Goal: Transaction & Acquisition: Obtain resource

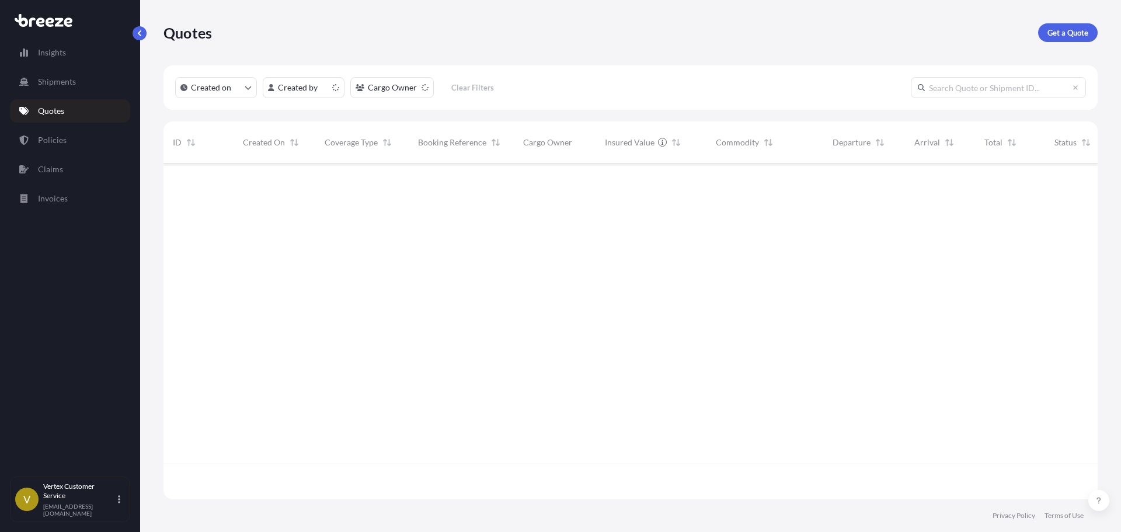
scroll to position [333, 926]
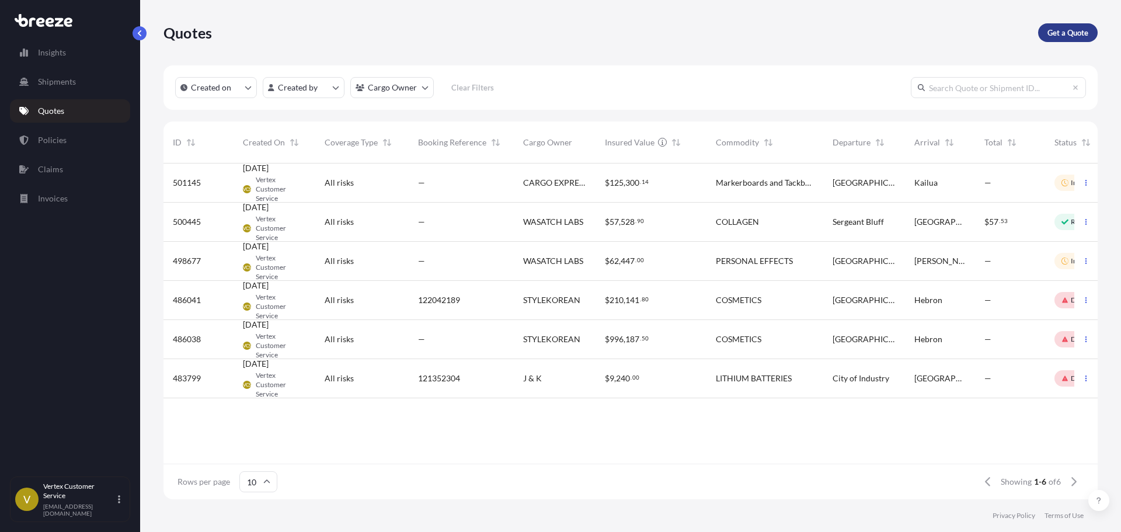
click at [1056, 29] on p "Get a Quote" at bounding box center [1068, 33] width 41 height 12
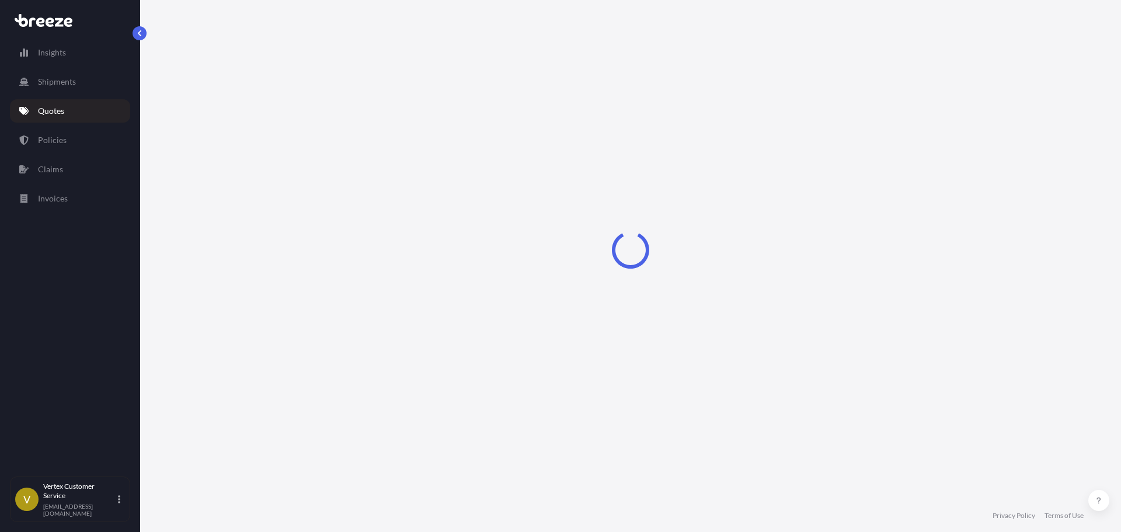
select select "Sea"
select select "1"
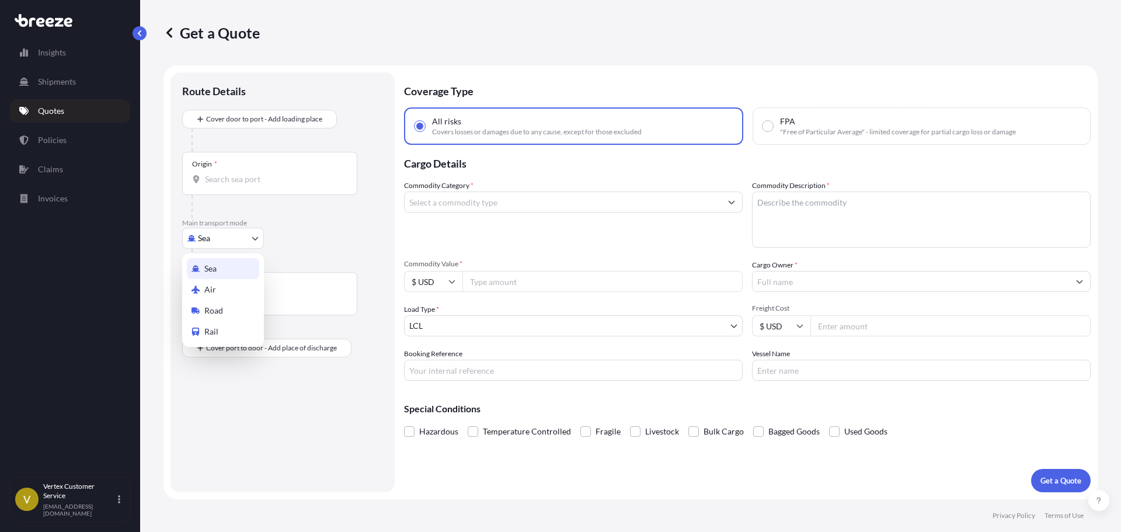
click at [228, 229] on body "Insights Shipments Quotes Policies Claims Invoices V Vertex Customer Service [E…" at bounding box center [560, 266] width 1121 height 532
click at [200, 317] on div "Road" at bounding box center [223, 310] width 72 height 21
select select "Road"
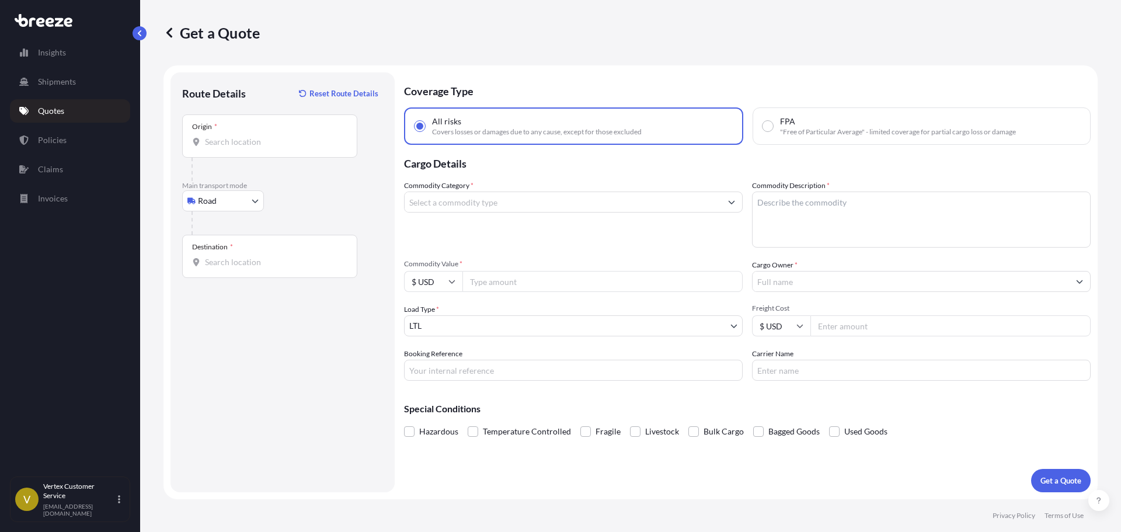
click at [324, 150] on div "Origin *" at bounding box center [269, 135] width 175 height 43
click at [324, 148] on input "Origin *" at bounding box center [274, 142] width 138 height 12
paste input "92401"
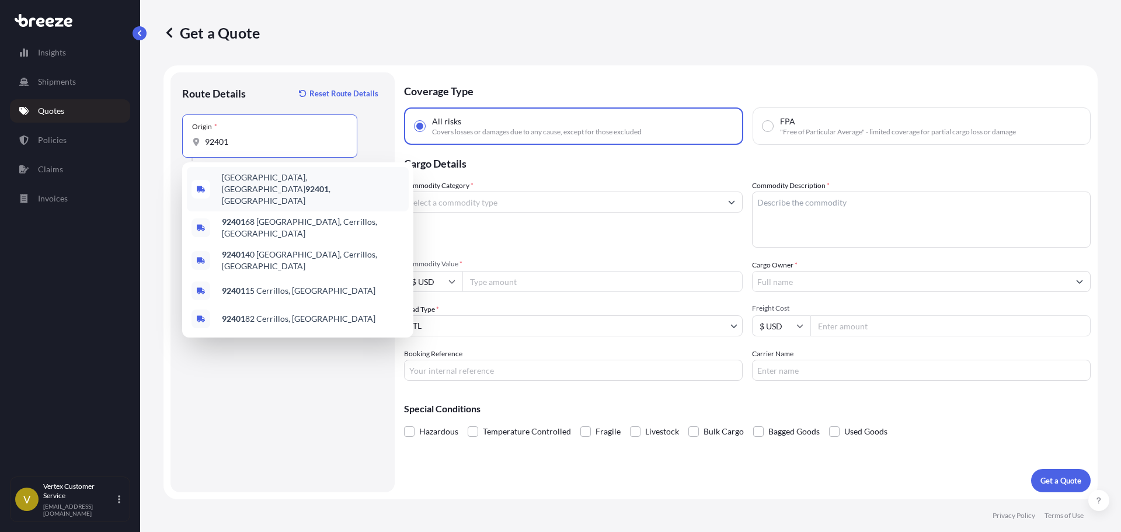
click at [238, 178] on span "[GEOGRAPHIC_DATA] , [GEOGRAPHIC_DATA]" at bounding box center [313, 189] width 182 height 35
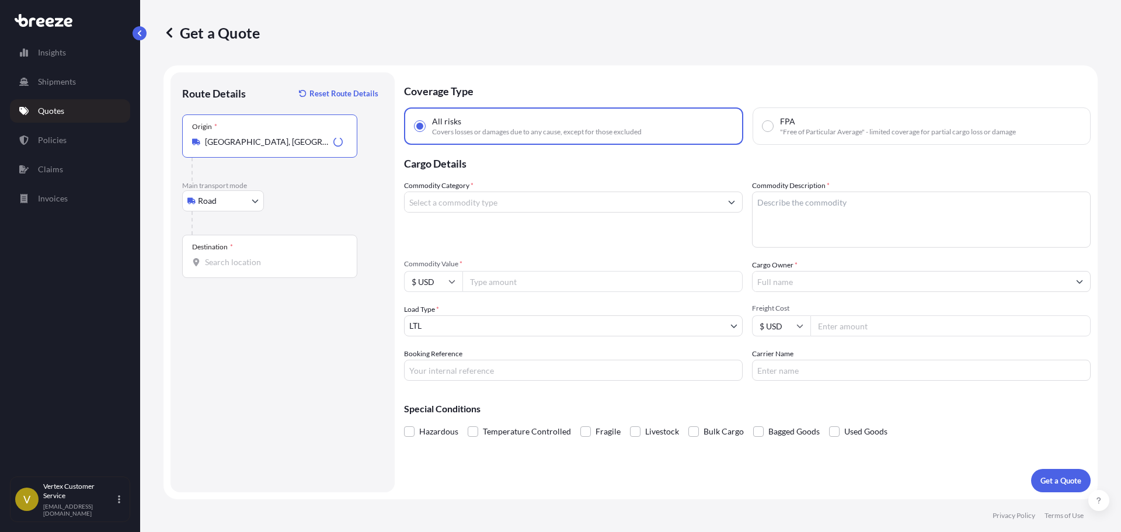
type input "[GEOGRAPHIC_DATA], [GEOGRAPHIC_DATA]"
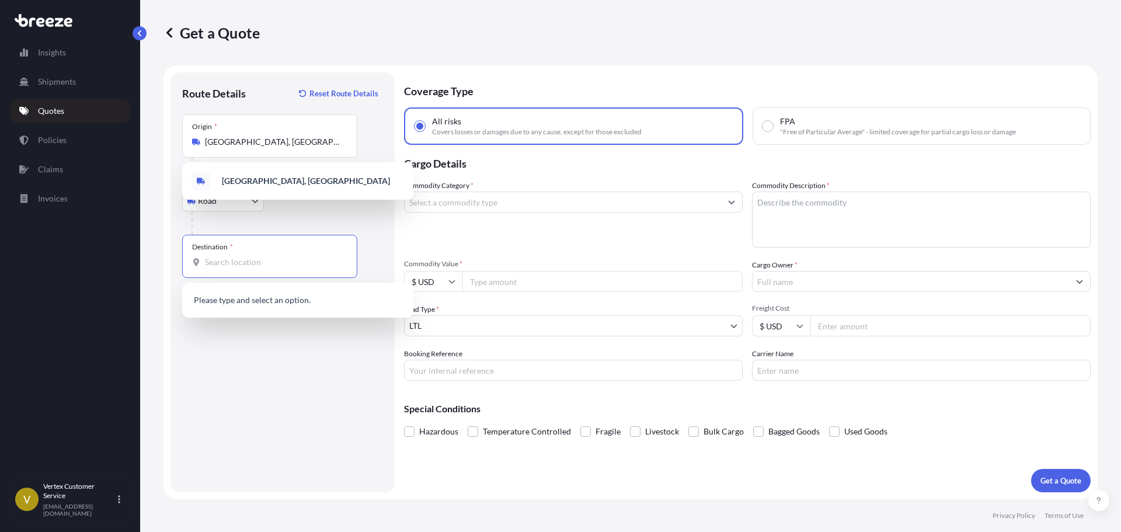
click at [272, 265] on input "Destination *" at bounding box center [274, 262] width 138 height 12
paste input "96734"
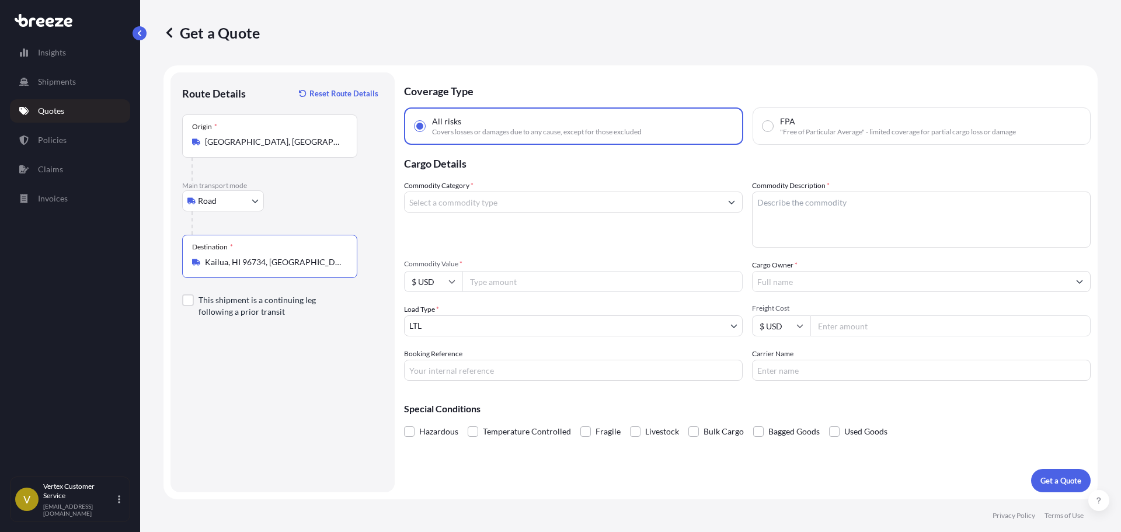
type input "Kailua, HI 96734, [GEOGRAPHIC_DATA]"
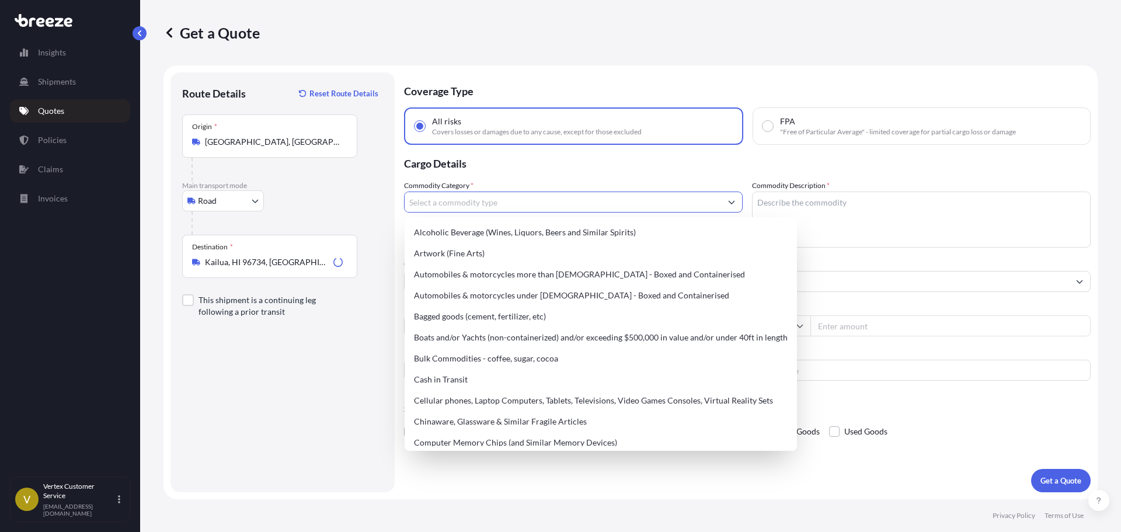
click at [465, 199] on input "Commodity Category *" at bounding box center [563, 202] width 317 height 21
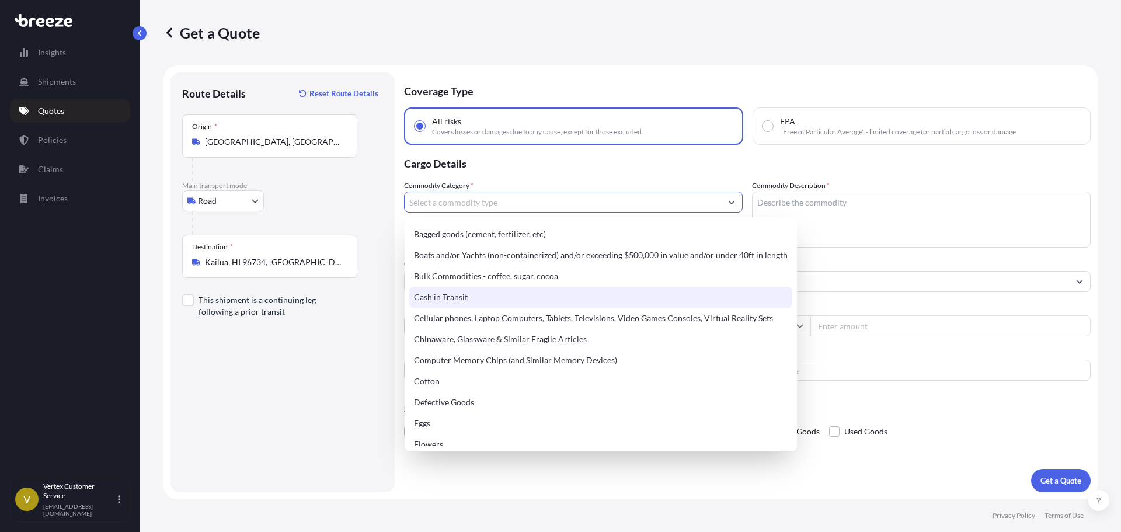
scroll to position [82, 0]
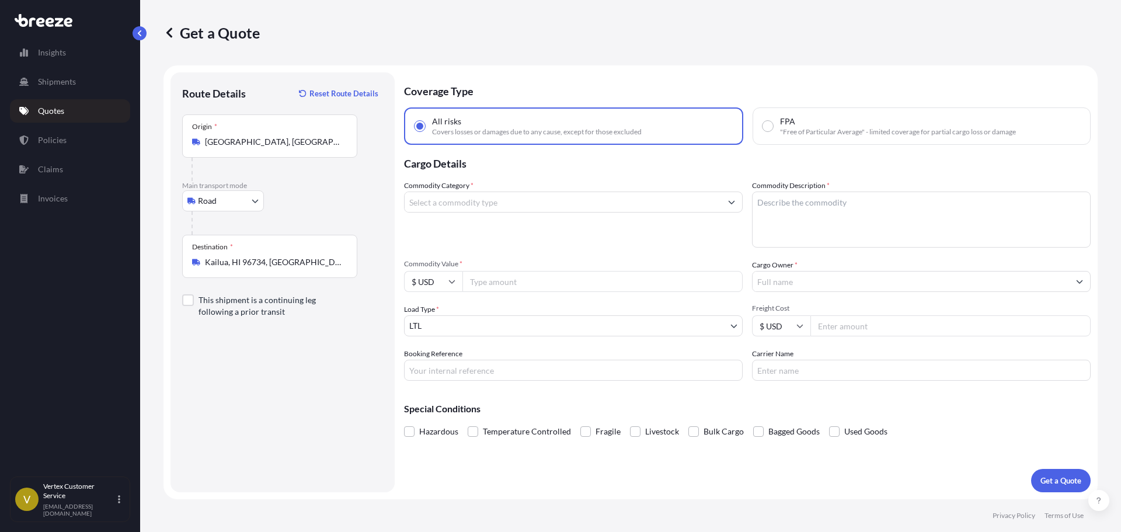
click at [564, 196] on input "Commodity Category *" at bounding box center [563, 202] width 317 height 21
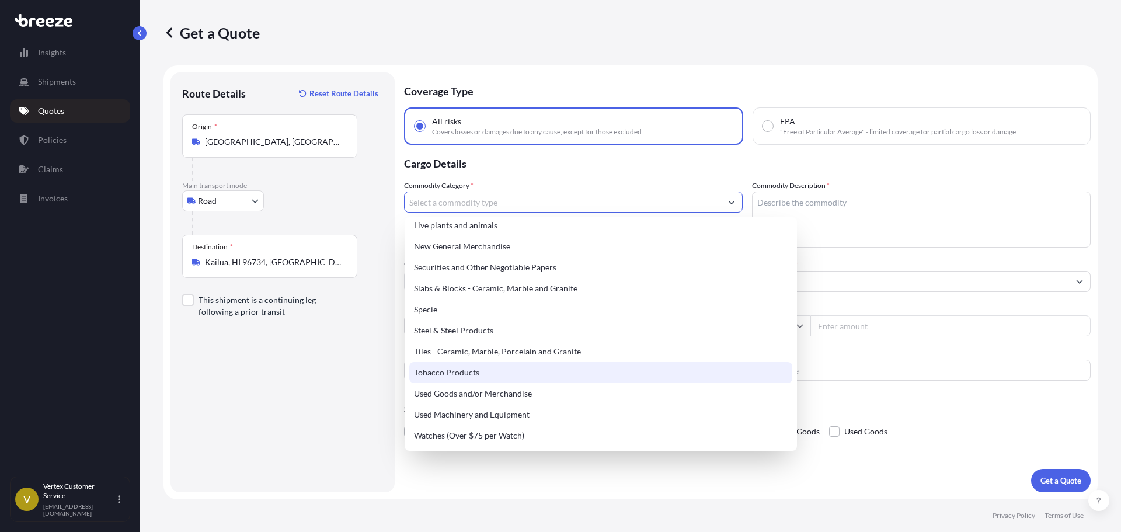
scroll to position [432, 0]
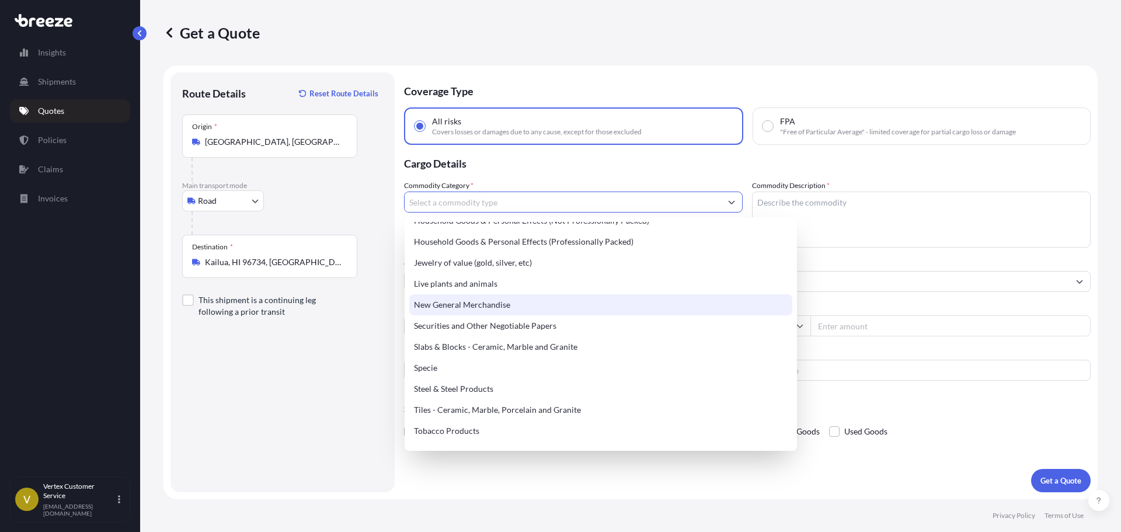
click at [451, 311] on div "New General Merchandise" at bounding box center [600, 304] width 383 height 21
type input "New General Merchandise"
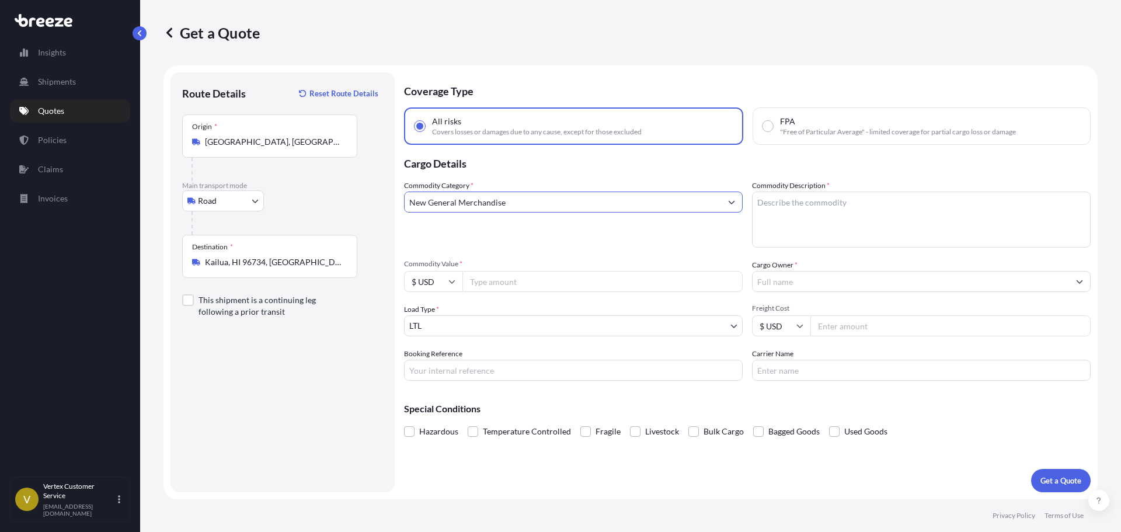
click at [812, 194] on textarea "Commodity Description *" at bounding box center [921, 220] width 339 height 56
drag, startPoint x: 818, startPoint y: 212, endPoint x: 815, endPoint y: 221, distance: 9.8
click at [817, 213] on textarea "Commodity Description *" at bounding box center [921, 220] width 339 height 56
paste textarea "Markerboards and Tackboards"
type textarea "Markerboards and Tackboards"
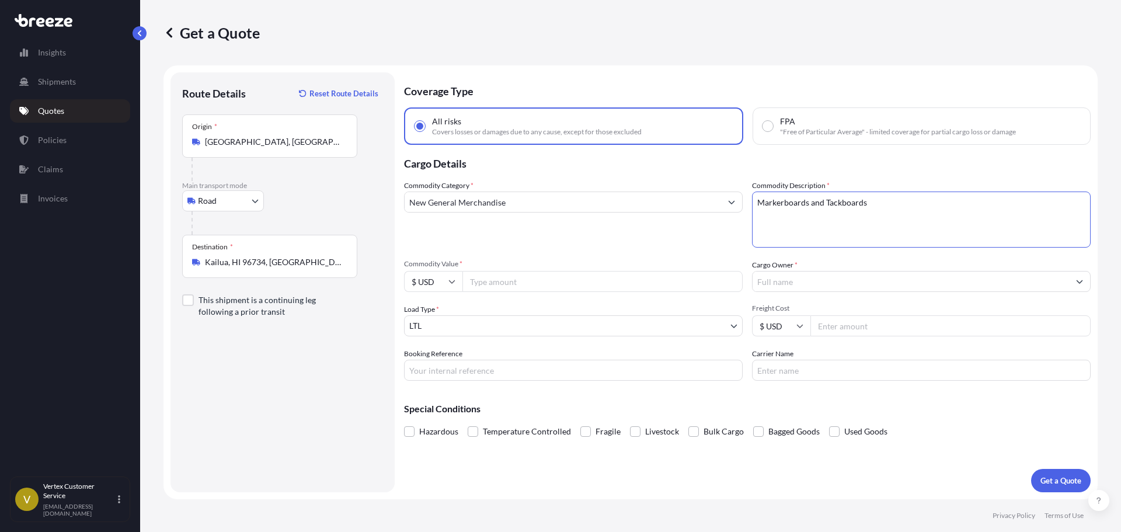
click at [547, 277] on input "Commodity Value *" at bounding box center [603, 281] width 280 height 21
type input "42533.30"
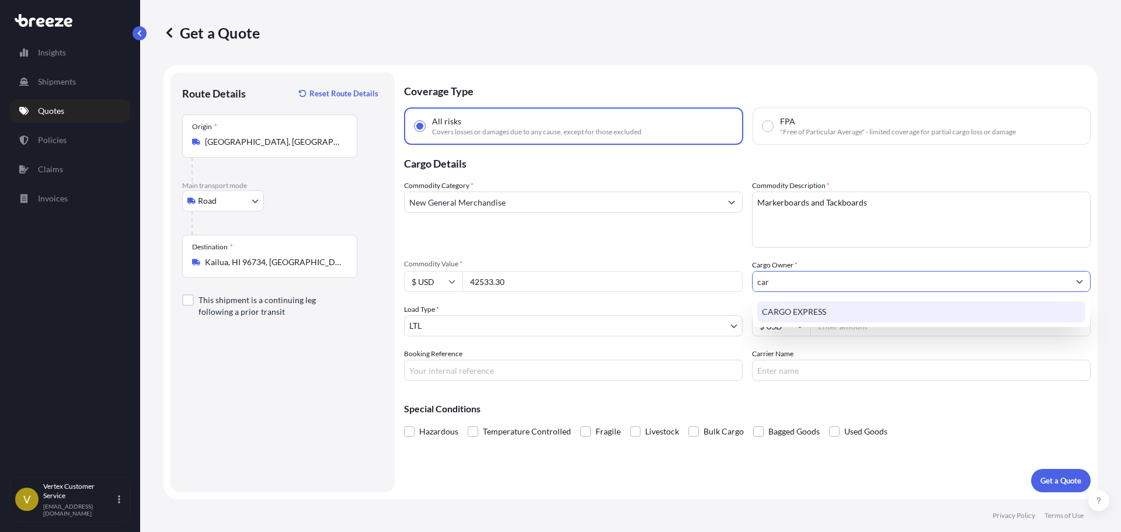
click at [881, 314] on div "CARGO EXPRESS" at bounding box center [921, 311] width 328 height 21
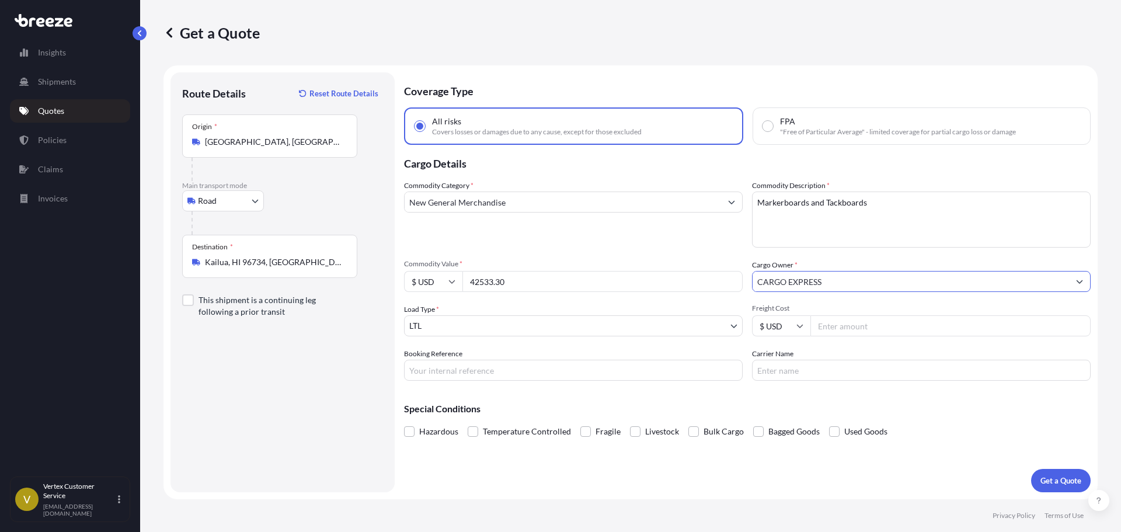
type input "CARGO EXPRESS"
click at [480, 363] on input "Booking Reference" at bounding box center [573, 370] width 339 height 21
paste input "125529169"
type input "125529169"
click at [1033, 481] on button "Get a Quote" at bounding box center [1061, 480] width 60 height 23
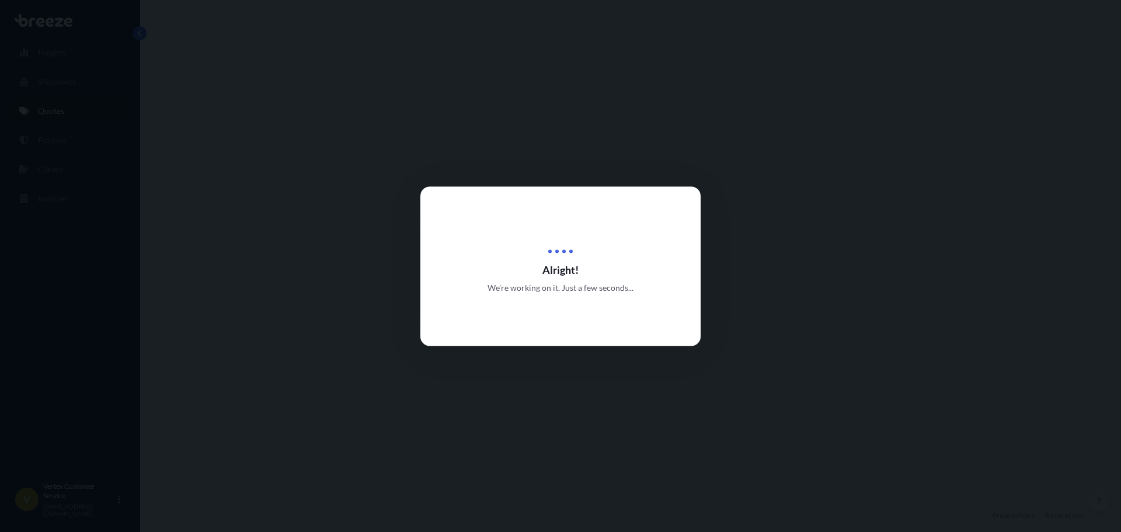
select select "Road"
select select "1"
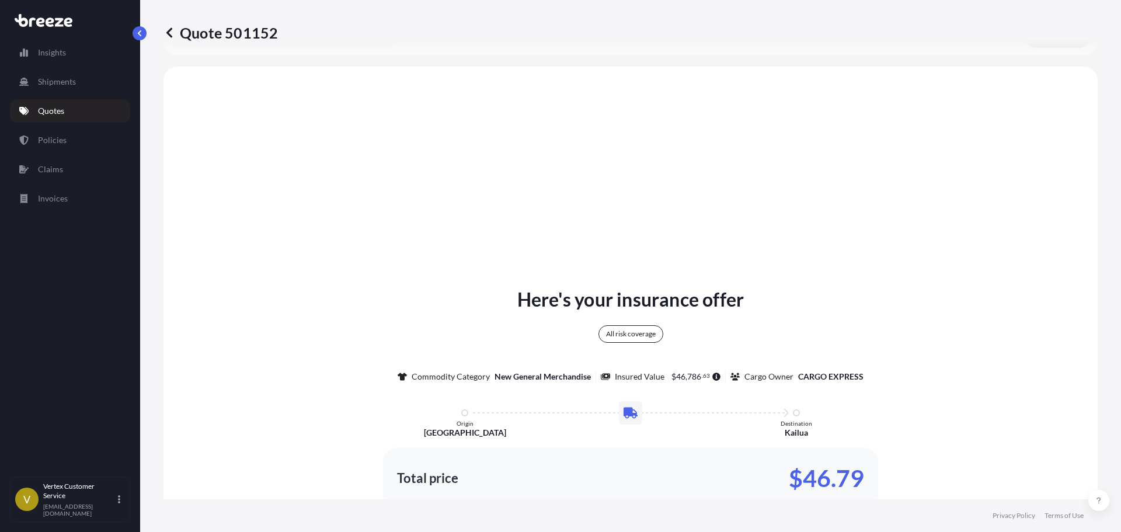
scroll to position [424, 0]
